Goal: Task Accomplishment & Management: Manage account settings

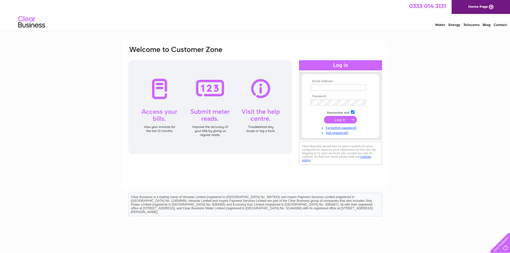
type input "hendrie-bros@btconnect.com"
click at [341, 120] on input "submit" at bounding box center [340, 120] width 33 height 8
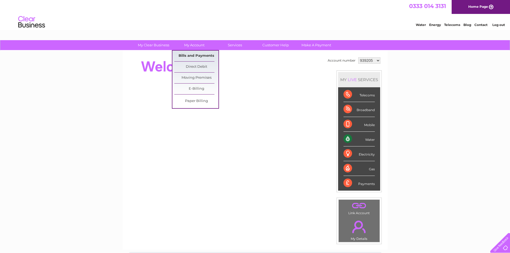
click at [191, 56] on link "Bills and Payments" at bounding box center [196, 56] width 44 height 11
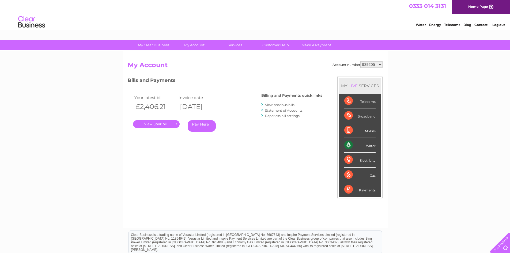
click at [159, 123] on link "." at bounding box center [156, 124] width 47 height 8
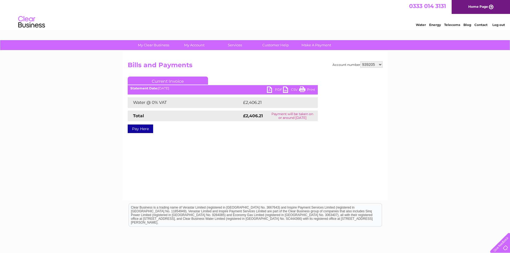
click at [278, 89] on link "PDF" at bounding box center [275, 91] width 16 height 8
click at [498, 24] on link "Log out" at bounding box center [499, 25] width 13 height 4
